Goal: Transaction & Acquisition: Book appointment/travel/reservation

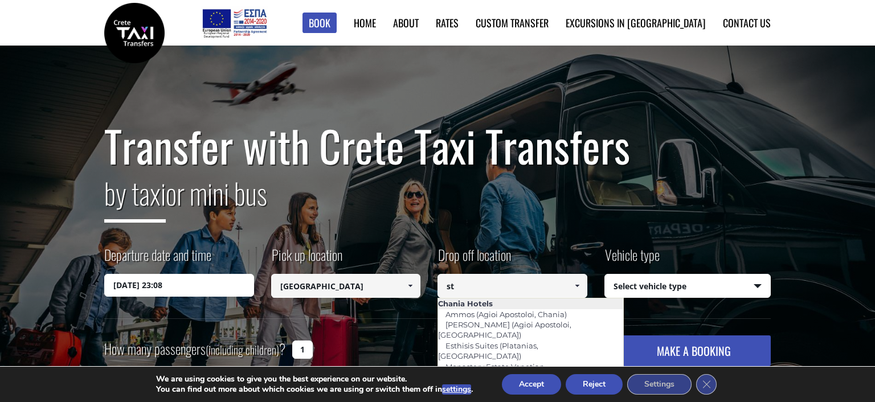
type input "s"
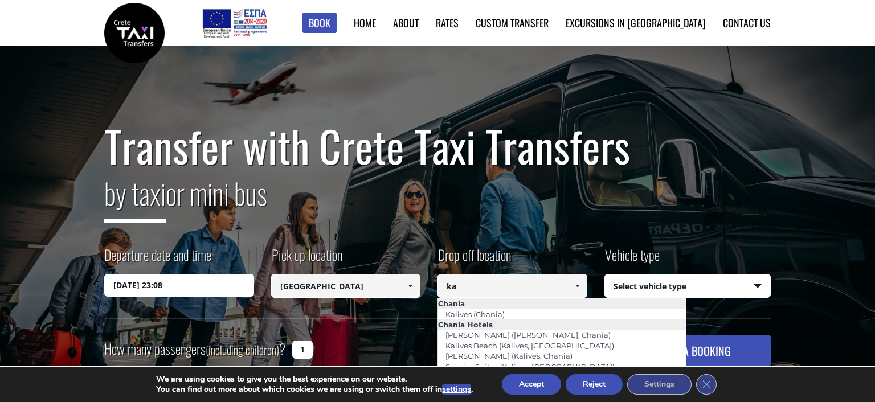
type input "k"
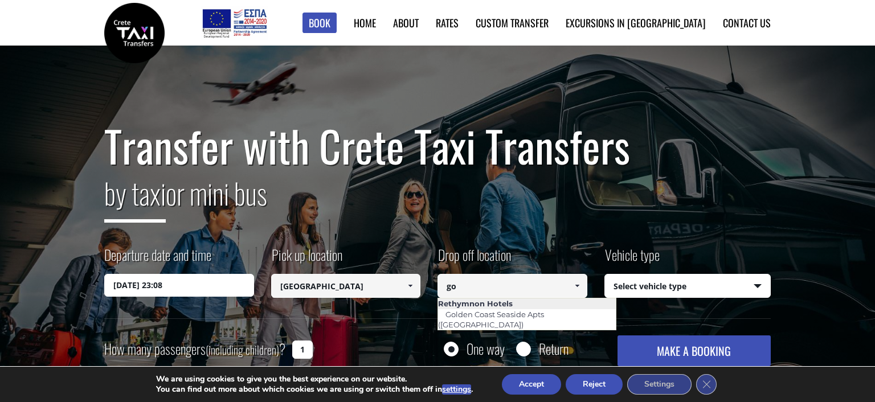
type input "g"
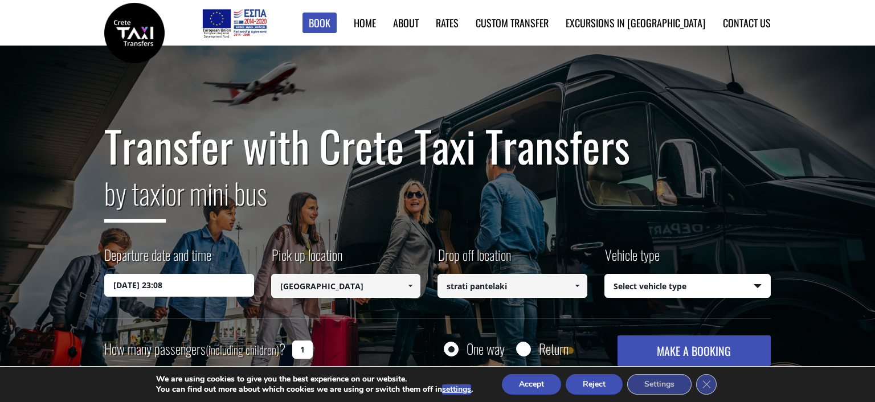
scroll to position [60, 0]
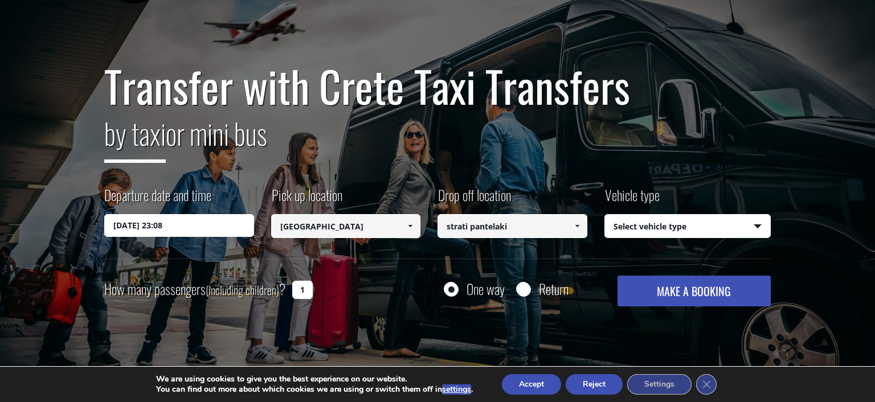
type input "strati pantelaki"
click at [658, 208] on label "Vehicle type" at bounding box center [631, 199] width 55 height 29
click at [658, 215] on select "Select vehicle type Taxi (4 passengers) Mercedes E Class Mini Van (7 passengers…" at bounding box center [688, 227] width 166 height 24
select select "540"
click option "Taxi (4 passengers) Mercedes E Class" at bounding box center [0, 0] width 0 height 0
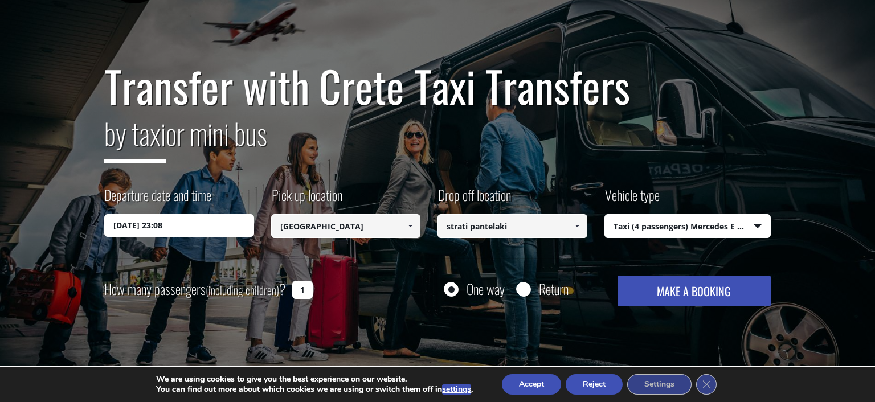
click at [298, 284] on input "1" at bounding box center [302, 290] width 21 height 18
type input "2"
click at [144, 213] on label "Departure date and time" at bounding box center [157, 199] width 107 height 29
click at [144, 214] on input "17/08/2025 23:08" at bounding box center [179, 225] width 150 height 23
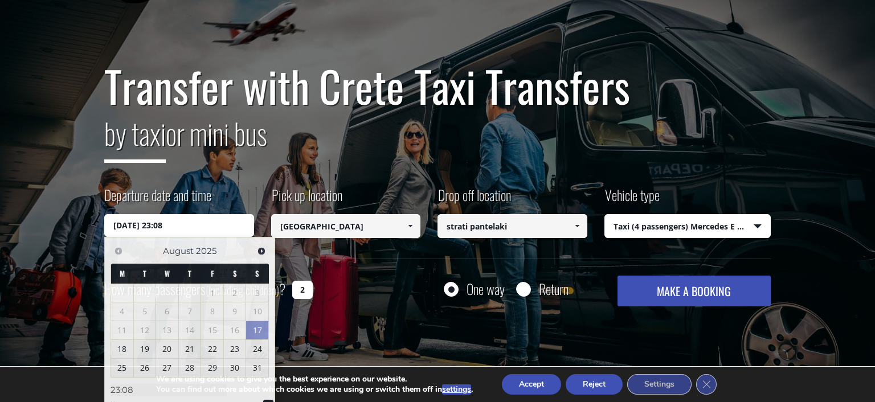
click at [143, 218] on input "17/08/2025 23:08" at bounding box center [179, 225] width 150 height 23
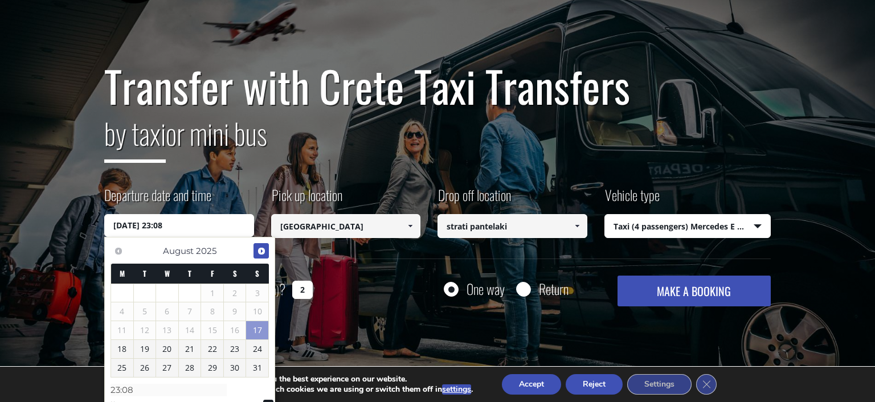
click at [260, 248] on span "Next" at bounding box center [261, 251] width 9 height 9
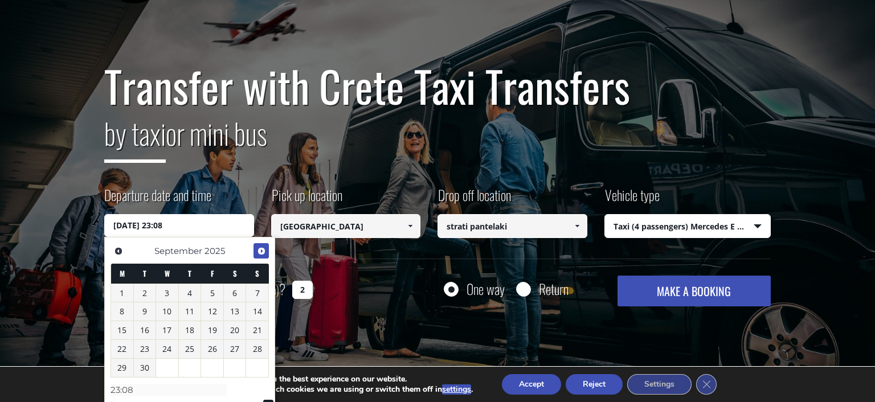
click at [260, 249] on span "Next" at bounding box center [261, 251] width 9 height 9
click at [240, 292] on link "4" at bounding box center [235, 293] width 22 height 18
type input "04/10/2025 00:00"
click at [668, 286] on button "MAKE A BOOKING" at bounding box center [694, 291] width 153 height 31
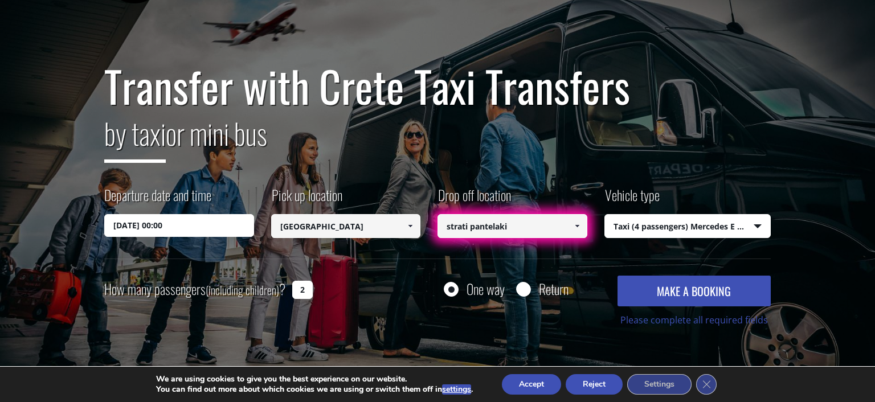
click at [537, 229] on input "strati pantelaki" at bounding box center [513, 226] width 150 height 24
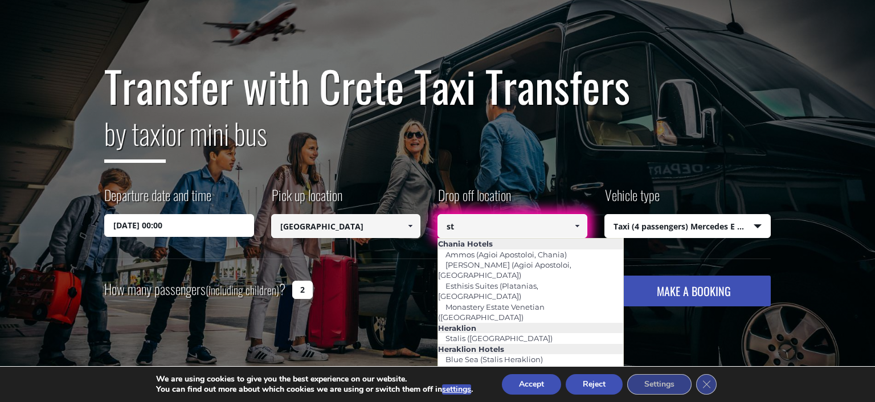
type input "s"
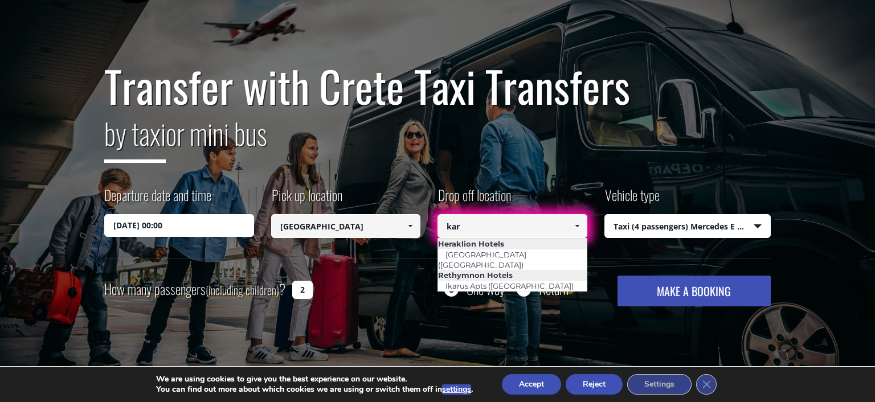
scroll to position [120, 0]
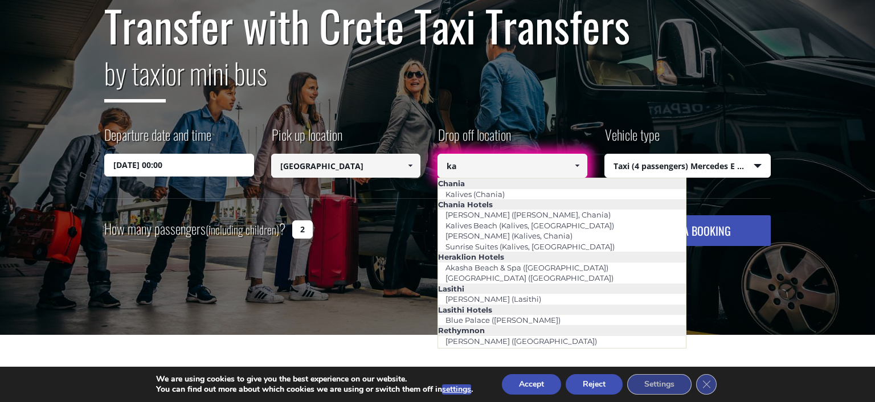
type input "k"
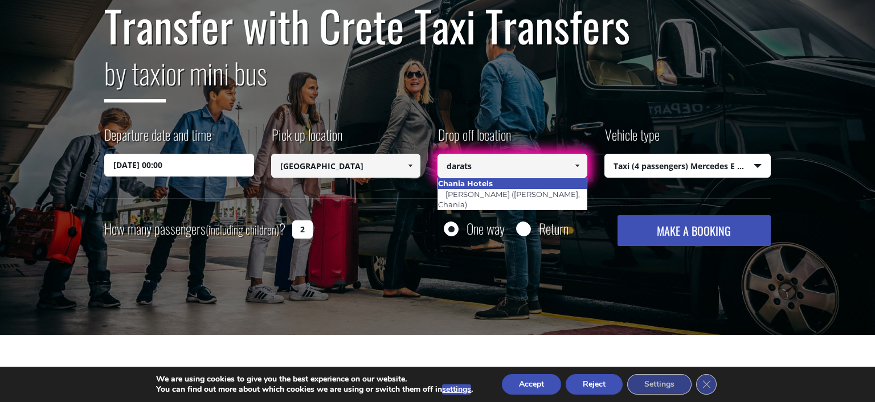
click at [483, 185] on li "Chania Hotels" at bounding box center [512, 183] width 149 height 10
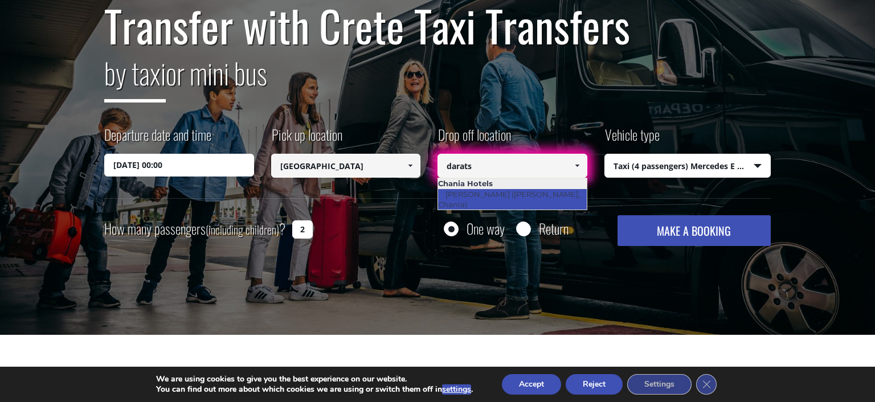
click at [480, 190] on link "Domes Zeen (Kato Daratso, Chania)" at bounding box center [509, 199] width 142 height 26
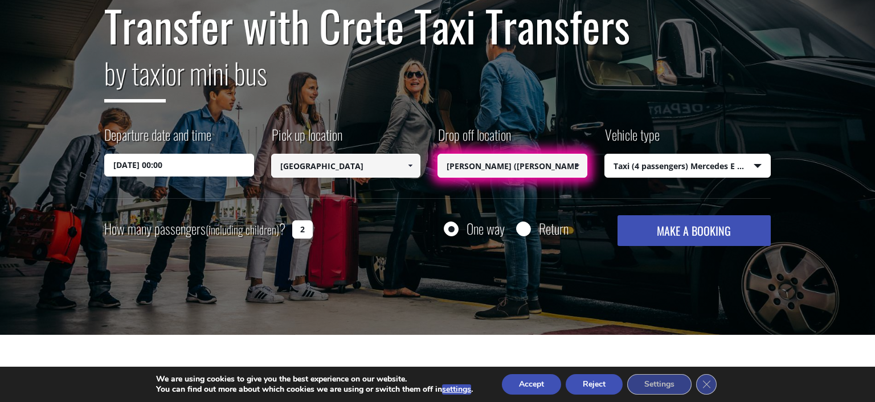
type input "Domes Zeen (Kato Daratso, Chania)"
click at [477, 193] on div "Departure date and time 04/10/2025 00:00 Pick up location Select pickup locatio…" at bounding box center [437, 161] width 667 height 73
click at [664, 227] on button "MAKE A BOOKING" at bounding box center [694, 230] width 153 height 31
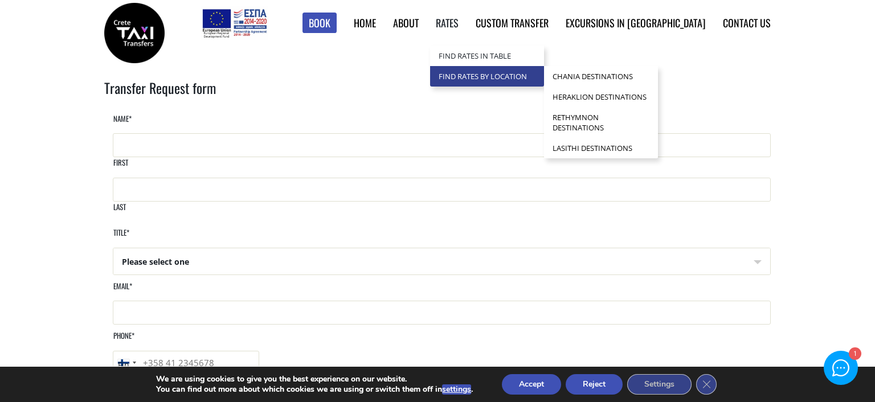
click at [512, 73] on link "Find Rates by Location" at bounding box center [487, 76] width 114 height 21
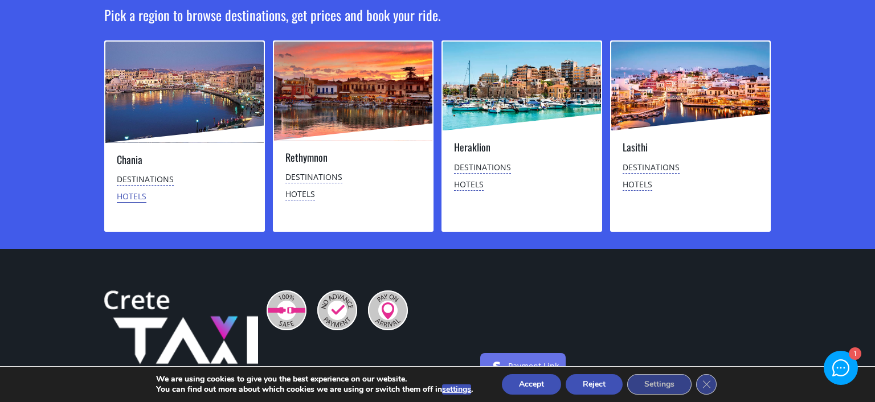
scroll to position [120, 0]
click at [136, 198] on link "Hotels" at bounding box center [132, 197] width 30 height 12
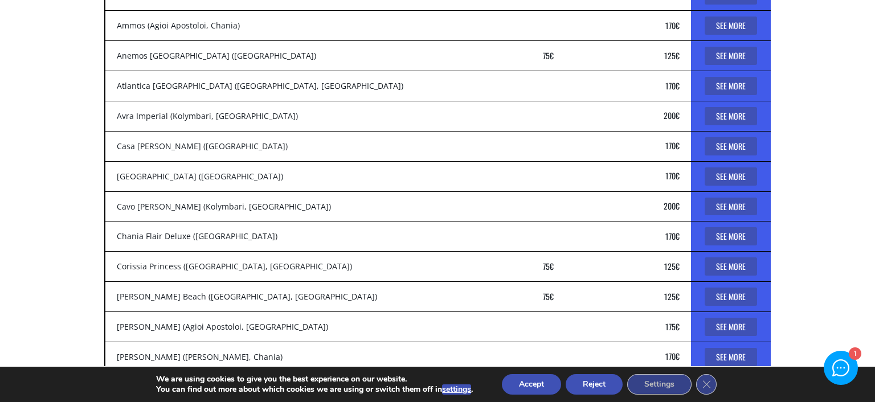
scroll to position [180, 0]
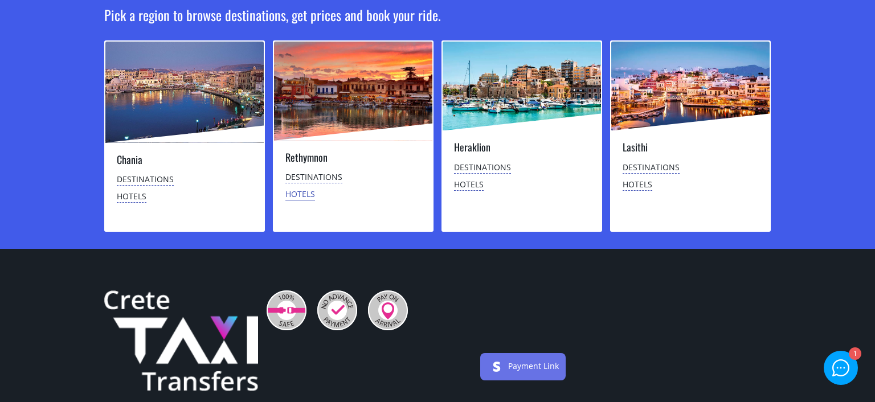
click at [307, 195] on link "Hotels" at bounding box center [300, 195] width 30 height 12
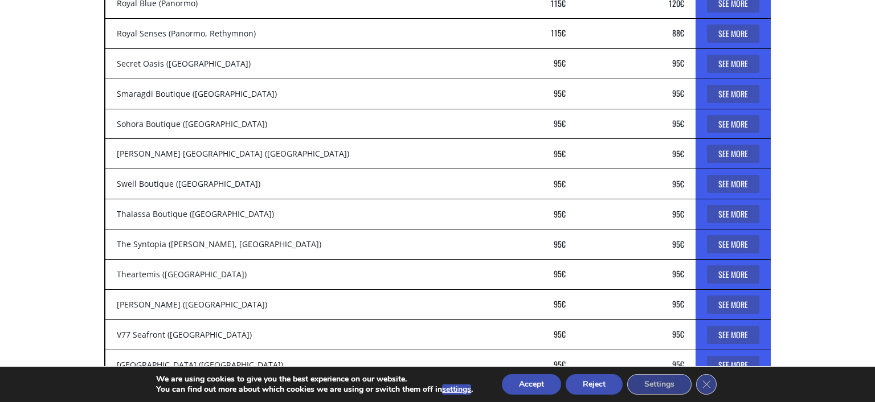
scroll to position [2887, 0]
